Goal: Communication & Community: Participate in discussion

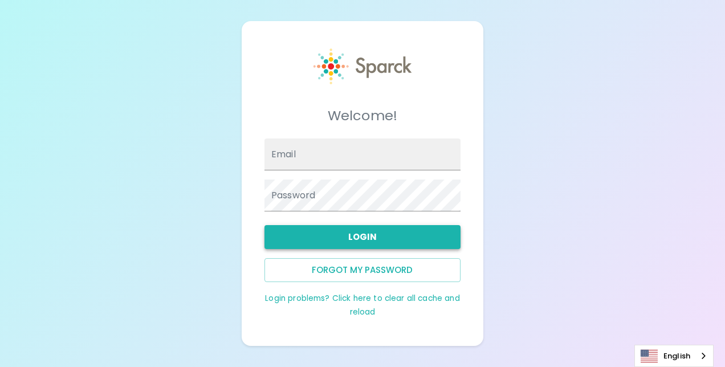
type input "[EMAIL_ADDRESS][DOMAIN_NAME]"
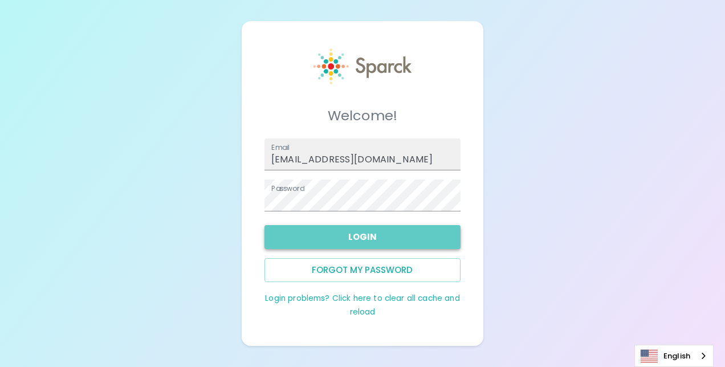
click at [369, 230] on button "Login" at bounding box center [362, 237] width 196 height 24
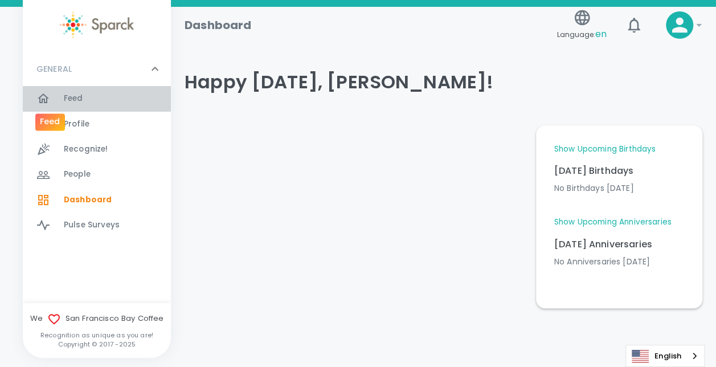
click at [62, 95] on div at bounding box center [49, 99] width 27 height 14
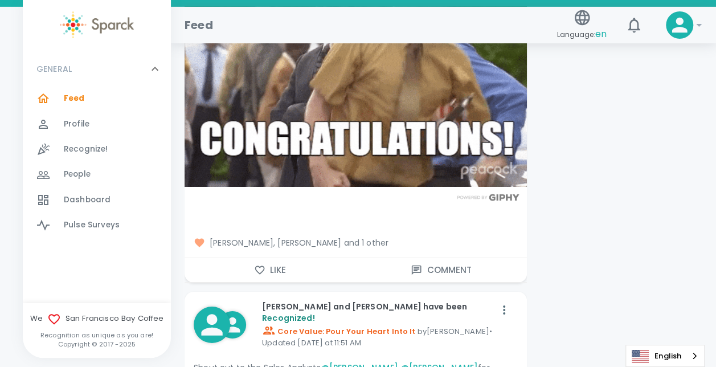
scroll to position [1908, 0]
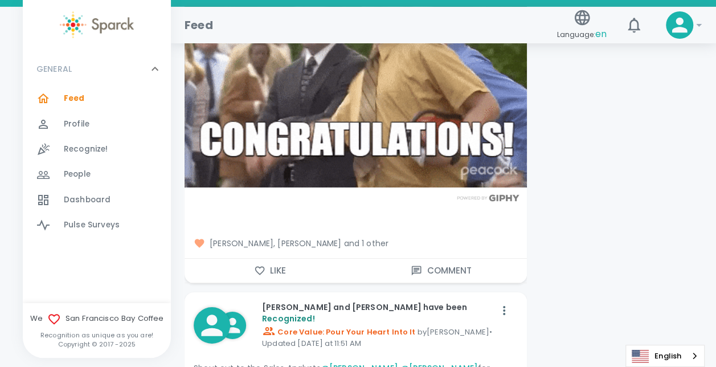
drag, startPoint x: 588, startPoint y: 301, endPoint x: 582, endPoint y: 297, distance: 6.6
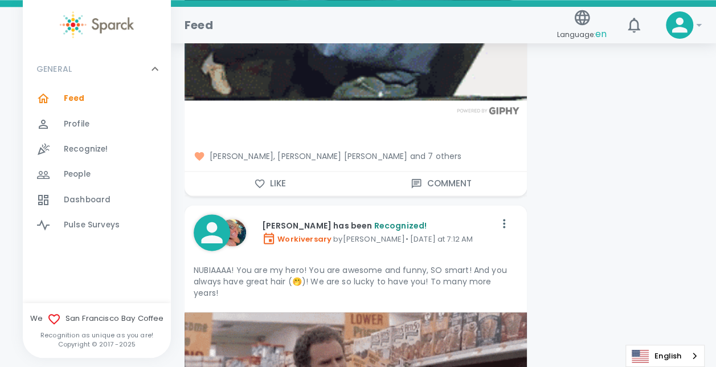
scroll to position [2878, 0]
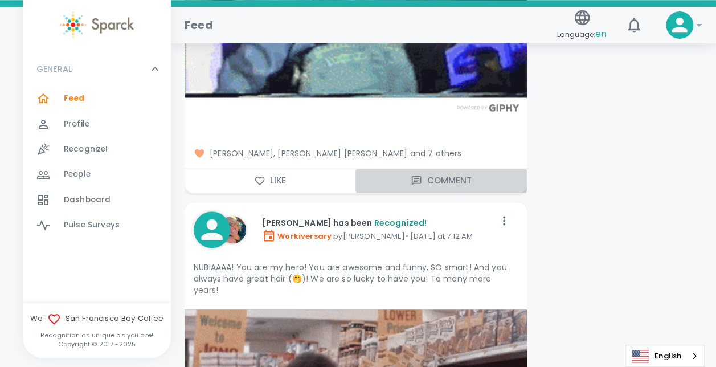
click at [425, 170] on button "Comment" at bounding box center [441, 181] width 171 height 24
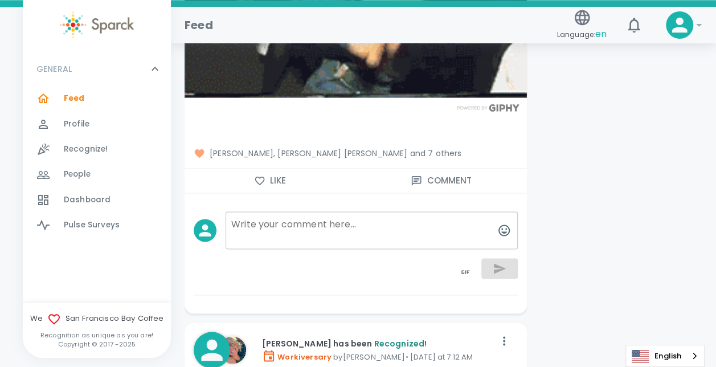
click at [343, 148] on span "[PERSON_NAME], [PERSON_NAME] [PERSON_NAME] and 7 others" at bounding box center [356, 153] width 324 height 11
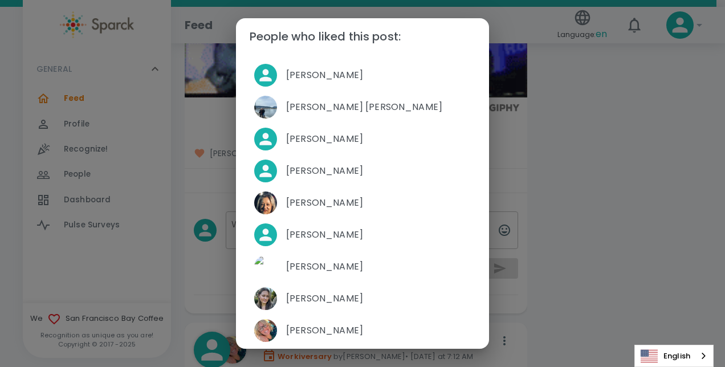
click at [594, 202] on div "People who liked this post: [PERSON_NAME] [PERSON_NAME] [PERSON_NAME] [PERSON_N…" at bounding box center [362, 183] width 725 height 367
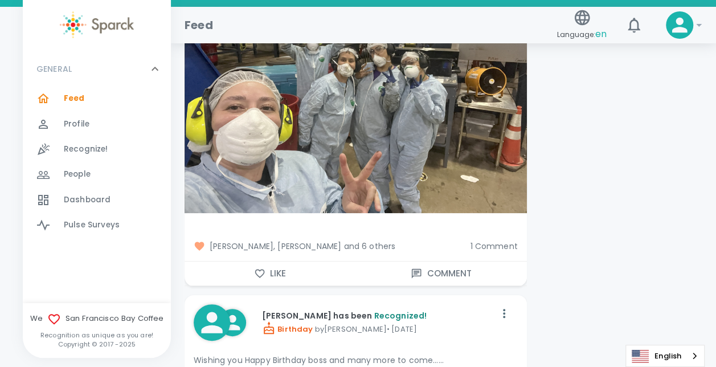
scroll to position [4268, 0]
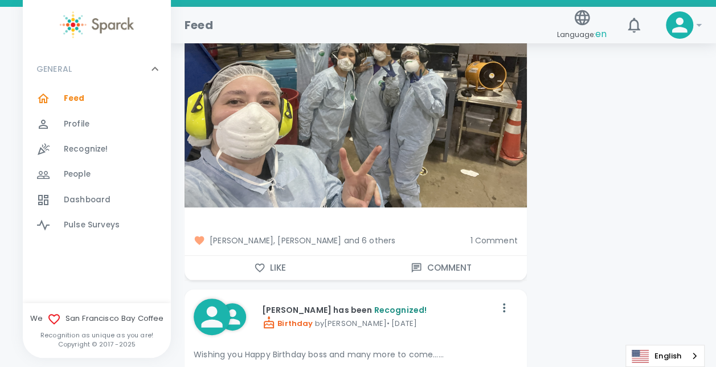
click at [299, 235] on span "[PERSON_NAME], [PERSON_NAME] and 6 others" at bounding box center [327, 240] width 267 height 11
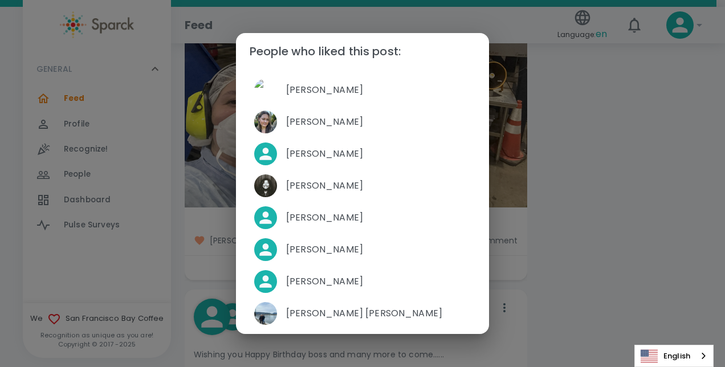
click at [512, 257] on div "People who liked this post: [PERSON_NAME] [PERSON_NAME] [PERSON_NAME] [PERSON_N…" at bounding box center [362, 183] width 725 height 367
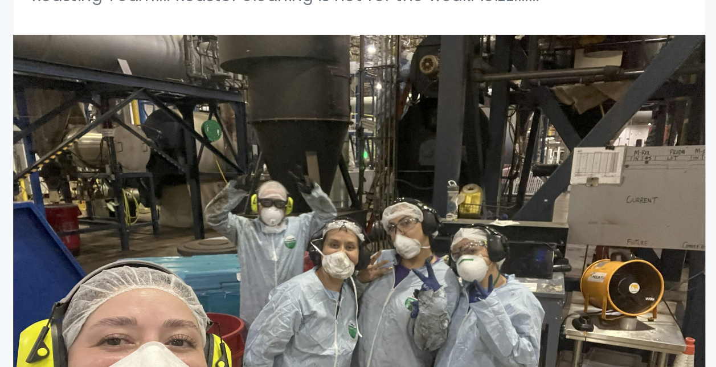
scroll to position [4083, 0]
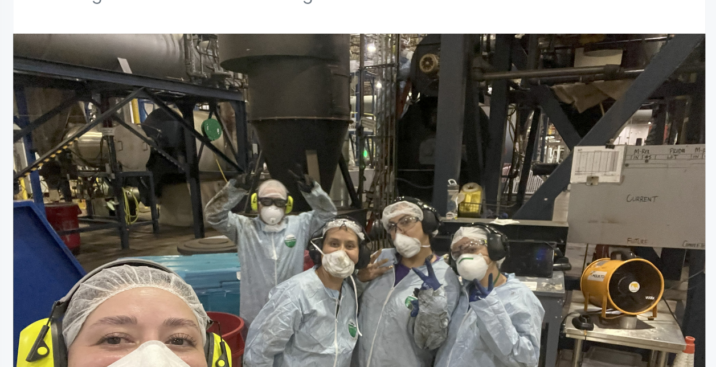
click at [353, 207] on img at bounding box center [356, 262] width 342 height 256
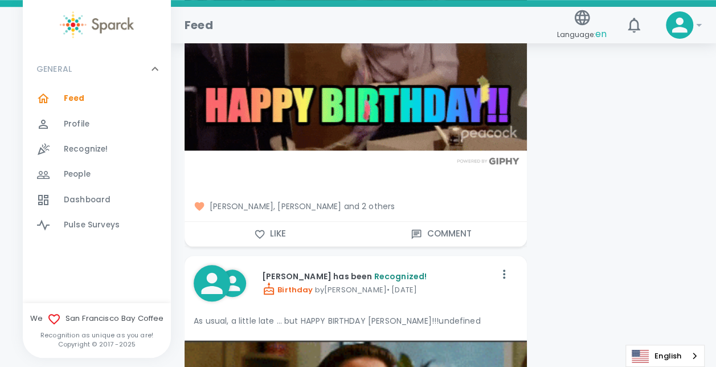
scroll to position [4777, 0]
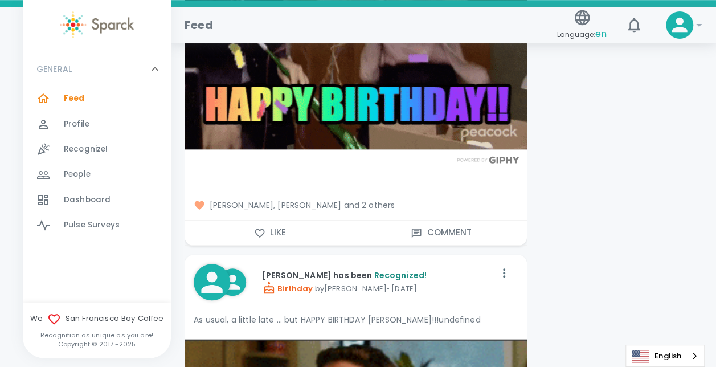
click at [201, 201] on icon at bounding box center [200, 205] width 10 height 9
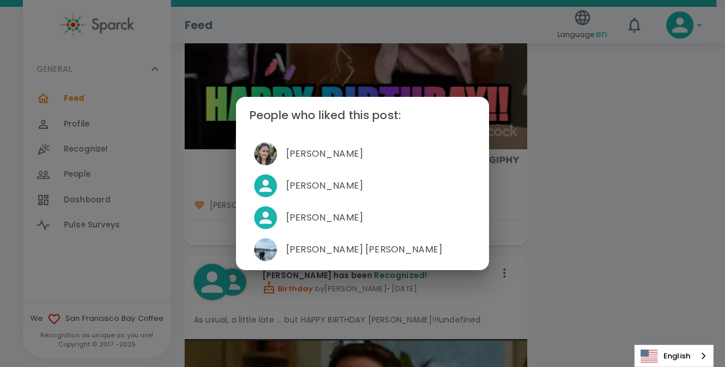
click at [550, 174] on div "People who liked this post: [PERSON_NAME] [PERSON_NAME] [PERSON_NAME] [PERSON_N…" at bounding box center [362, 183] width 725 height 367
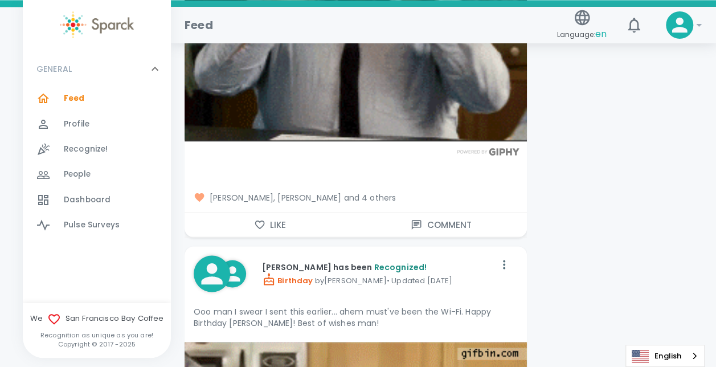
scroll to position [5259, 0]
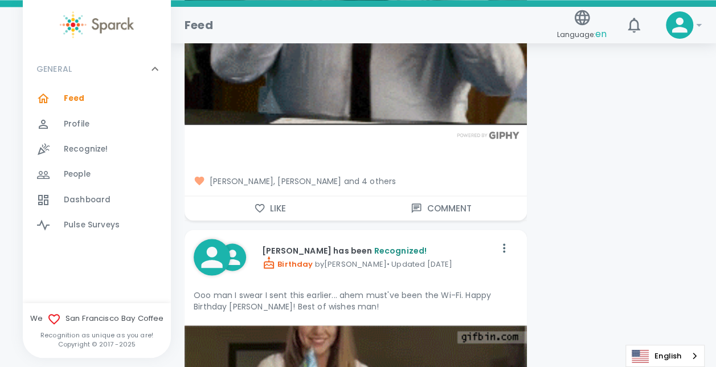
click at [266, 175] on span "[PERSON_NAME], [PERSON_NAME] and 4 others" at bounding box center [356, 180] width 324 height 11
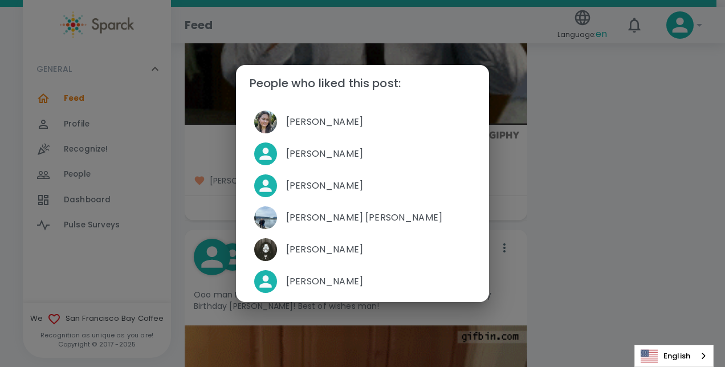
click at [645, 130] on div "People who liked this post: [PERSON_NAME] [PERSON_NAME] [PERSON_NAME] [PERSON_N…" at bounding box center [362, 183] width 725 height 367
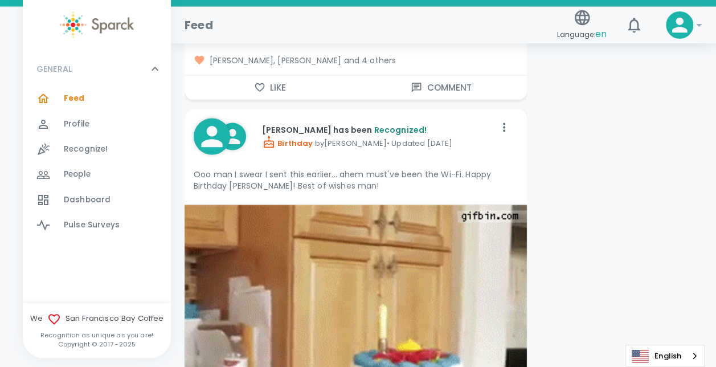
scroll to position [5379, 0]
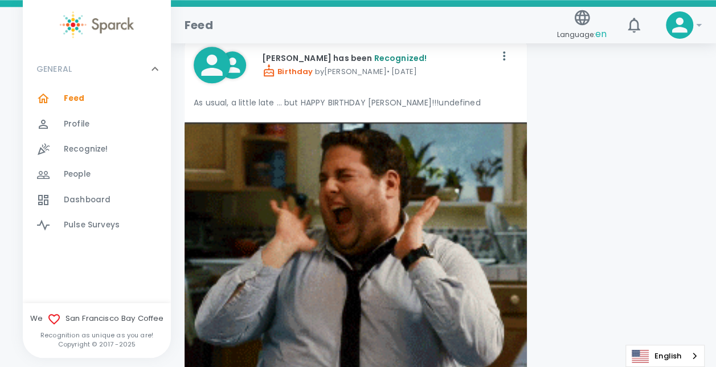
scroll to position [4950, 0]
